Goal: Information Seeking & Learning: Find specific fact

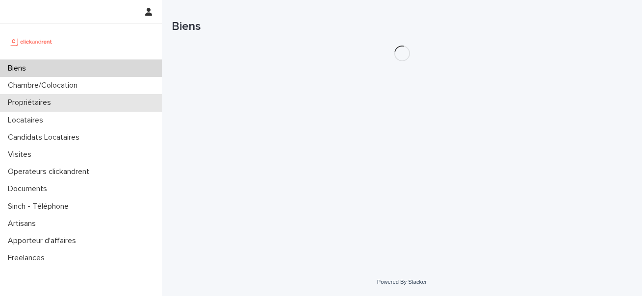
click at [39, 102] on p "Propriétaires" at bounding box center [31, 102] width 55 height 9
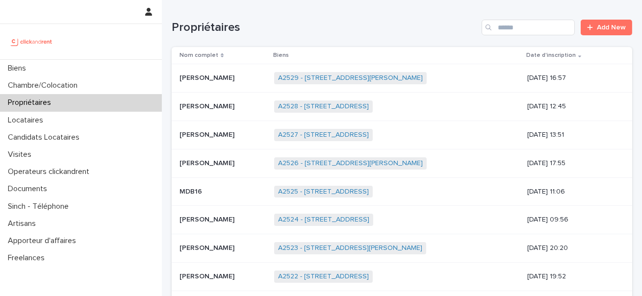
click at [493, 29] on div "Search" at bounding box center [490, 28] width 16 height 16
click at [508, 27] on input "Search" at bounding box center [528, 28] width 93 height 16
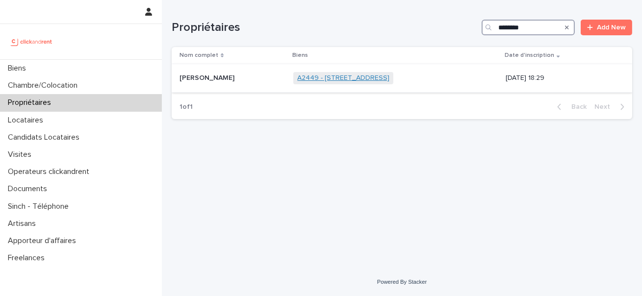
type input "********"
click at [339, 77] on link "A2449 - [STREET_ADDRESS]" at bounding box center [343, 78] width 92 height 8
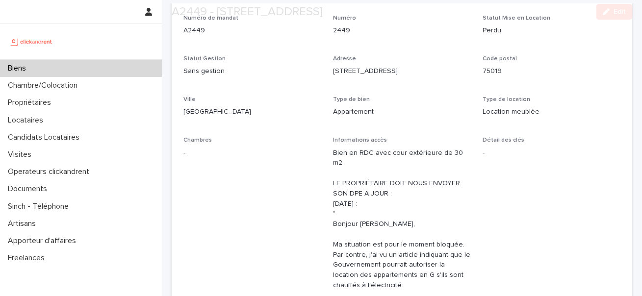
scroll to position [109, 0]
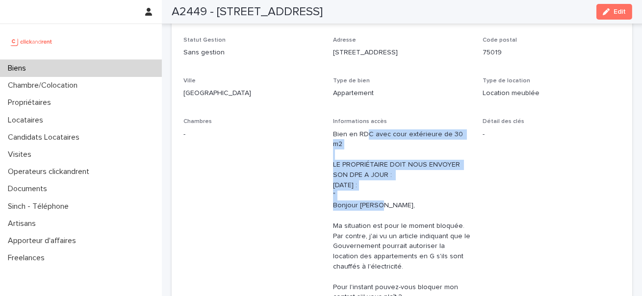
drag, startPoint x: 368, startPoint y: 135, endPoint x: 372, endPoint y: 193, distance: 57.6
click at [372, 193] on p "Bien en RDC avec cour extérieure de 30 m2 LE PROPRIÉTAIRE DOIT NOUS ENVOYER SON…" at bounding box center [402, 232] width 138 height 204
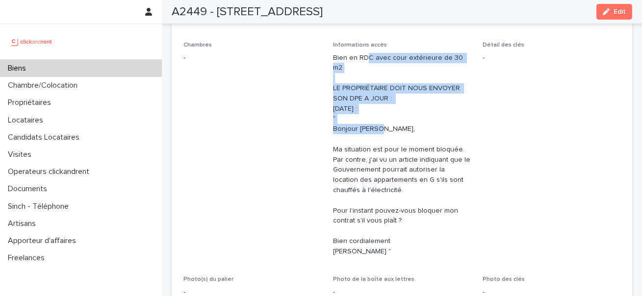
scroll to position [190, 0]
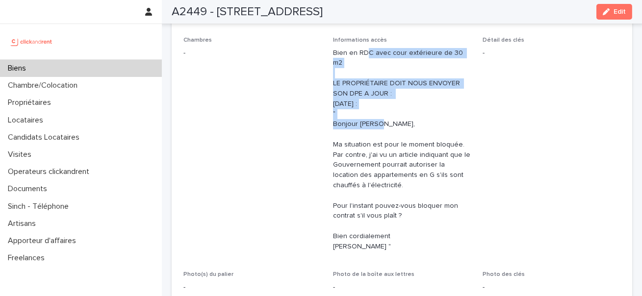
click at [371, 82] on p "Bien en RDC avec cour extérieure de 30 m2 LE PROPRIÉTAIRE DOIT NOUS ENVOYER SON…" at bounding box center [402, 150] width 138 height 204
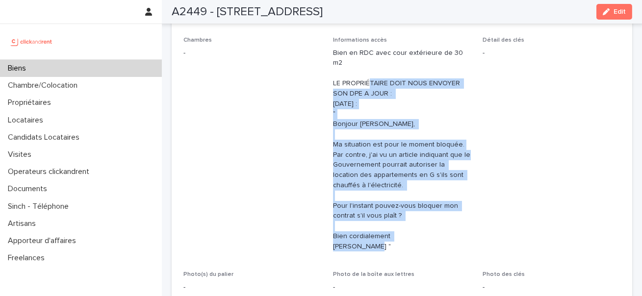
drag, startPoint x: 370, startPoint y: 76, endPoint x: 375, endPoint y: 235, distance: 159.6
click at [375, 235] on p "Bien en RDC avec cour extérieure de 30 m2 LE PROPRIÉTAIRE DOIT NOUS ENVOYER SON…" at bounding box center [402, 150] width 138 height 204
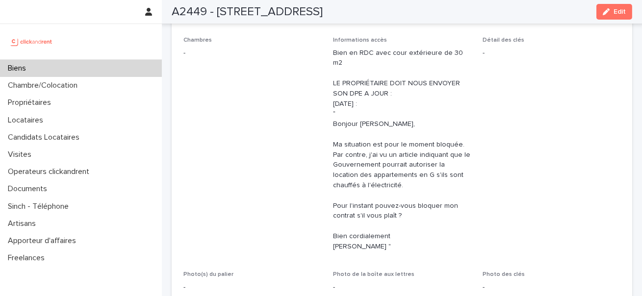
drag, startPoint x: 375, startPoint y: 235, endPoint x: 375, endPoint y: 144, distance: 91.3
click at [375, 144] on p "Bien en RDC avec cour extérieure de 30 m2 LE PROPRIÉTAIRE DOIT NOUS ENVOYER SON…" at bounding box center [402, 150] width 138 height 204
click at [375, 143] on p "Bien en RDC avec cour extérieure de 30 m2 LE PROPRIÉTAIRE DOIT NOUS ENVOYER SON…" at bounding box center [402, 150] width 138 height 204
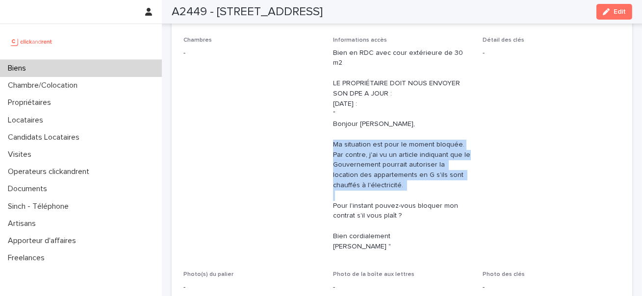
drag, startPoint x: 374, startPoint y: 126, endPoint x: 374, endPoint y: 192, distance: 66.3
click at [374, 192] on p "Bien en RDC avec cour extérieure de 30 m2 LE PROPRIÉTAIRE DOIT NOUS ENVOYER SON…" at bounding box center [402, 150] width 138 height 204
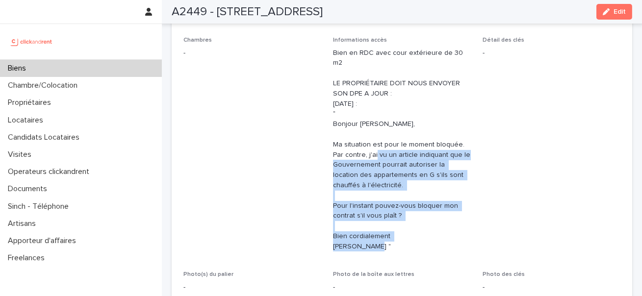
drag, startPoint x: 373, startPoint y: 234, endPoint x: 373, endPoint y: 148, distance: 85.9
click at [373, 148] on p "Bien en RDC avec cour extérieure de 30 m2 LE PROPRIÉTAIRE DOIT NOUS ENVOYER SON…" at bounding box center [402, 150] width 138 height 204
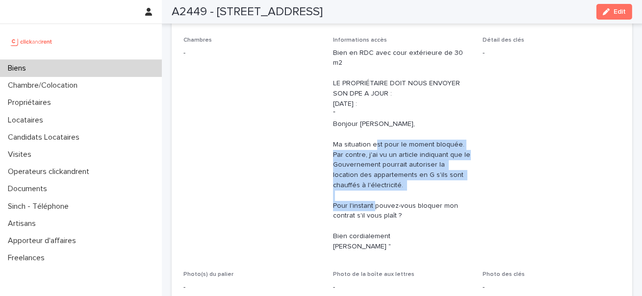
drag, startPoint x: 373, startPoint y: 131, endPoint x: 373, endPoint y: 200, distance: 69.2
click at [373, 200] on p "Bien en RDC avec cour extérieure de 30 m2 LE PROPRIÉTAIRE DOIT NOUS ENVOYER SON…" at bounding box center [402, 150] width 138 height 204
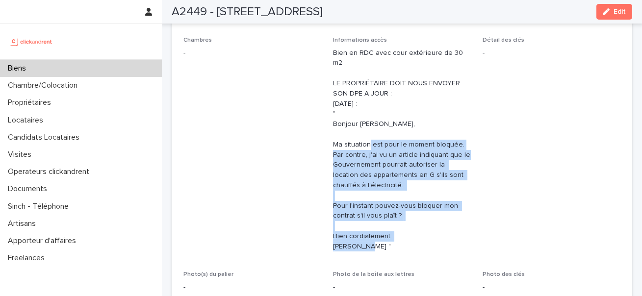
drag, startPoint x: 367, startPoint y: 234, endPoint x: 367, endPoint y: 139, distance: 94.7
click at [367, 139] on p "Bien en RDC avec cour extérieure de 30 m2 LE PROPRIÉTAIRE DOIT NOUS ENVOYER SON…" at bounding box center [402, 150] width 138 height 204
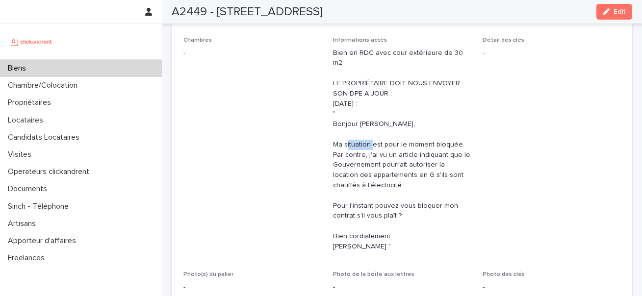
click at [367, 139] on p "Bien en RDC avec cour extérieure de 30 m2 LE PROPRIÉTAIRE DOIT NOUS ENVOYER SON…" at bounding box center [402, 150] width 138 height 204
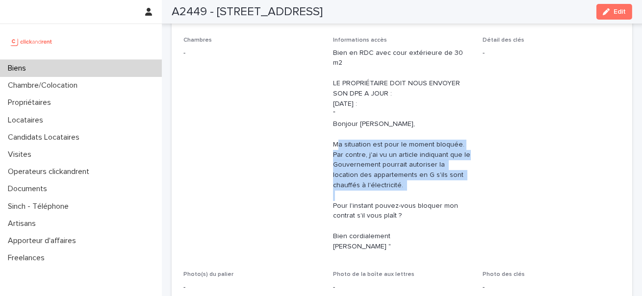
drag, startPoint x: 367, startPoint y: 139, endPoint x: 373, endPoint y: 187, distance: 48.5
click at [373, 187] on p "Bien en RDC avec cour extérieure de 30 m2 LE PROPRIÉTAIRE DOIT NOUS ENVOYER SON…" at bounding box center [402, 150] width 138 height 204
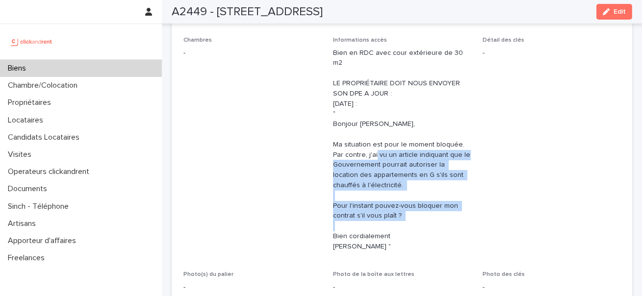
drag, startPoint x: 374, startPoint y: 211, endPoint x: 374, endPoint y: 148, distance: 62.8
click at [374, 148] on p "Bien en RDC avec cour extérieure de 30 m2 LE PROPRIÉTAIRE DOIT NOUS ENVOYER SON…" at bounding box center [402, 150] width 138 height 204
click at [373, 194] on p "Bien en RDC avec cour extérieure de 30 m2 LE PROPRIÉTAIRE DOIT NOUS ENVOYER SON…" at bounding box center [402, 150] width 138 height 204
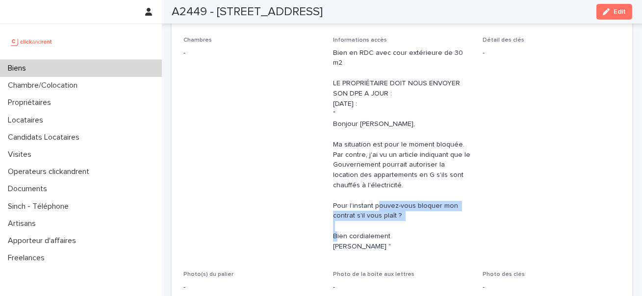
drag, startPoint x: 373, startPoint y: 194, endPoint x: 375, endPoint y: 220, distance: 26.1
click at [375, 220] on p "Bien en RDC avec cour extérieure de 30 m2 LE PROPRIÉTAIRE DOIT NOUS ENVOYER SON…" at bounding box center [402, 150] width 138 height 204
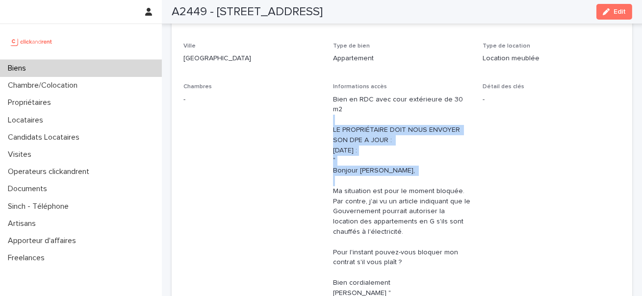
drag, startPoint x: 344, startPoint y: 106, endPoint x: 344, endPoint y: 190, distance: 83.9
click at [344, 190] on p "Bien en RDC avec cour extérieure de 30 m2 LE PROPRIÉTAIRE DOIT NOUS ENVOYER SON…" at bounding box center [402, 197] width 138 height 204
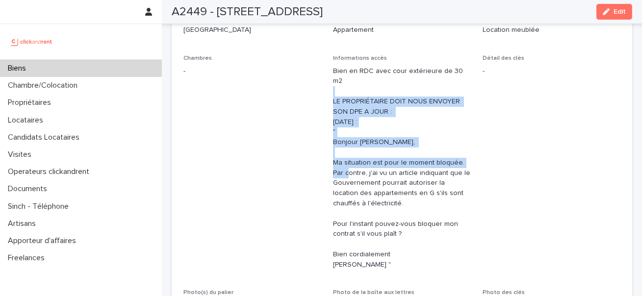
scroll to position [167, 0]
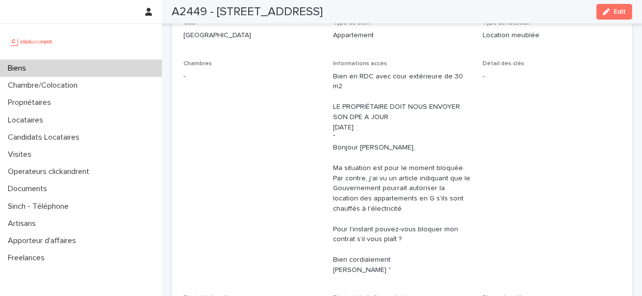
click at [416, 109] on p "Bien en RDC avec cour extérieure de 30 m2 LE PROPRIÉTAIRE DOIT NOUS ENVOYER SON…" at bounding box center [402, 174] width 138 height 204
drag, startPoint x: 416, startPoint y: 109, endPoint x: 321, endPoint y: 100, distance: 95.7
click at [321, 100] on div "Numéro de mandat A2449 Numéro 2449 Statut Mise en Location Perdu Statut Gestion…" at bounding box center [402, 151] width 437 height 427
